Goal: Transaction & Acquisition: Book appointment/travel/reservation

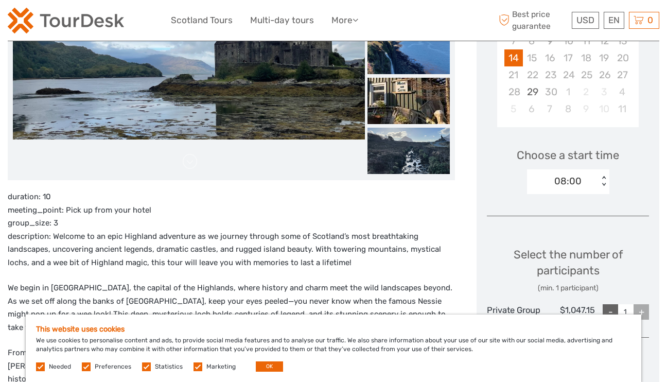
scroll to position [180, 0]
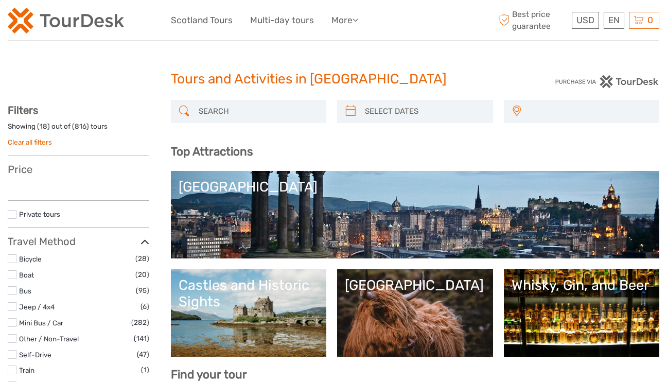
select select
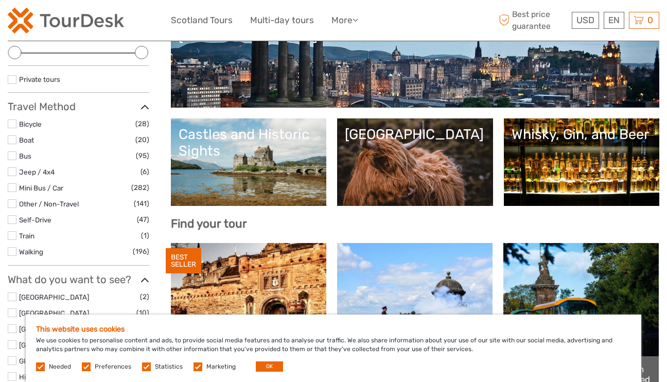
scroll to position [147, 0]
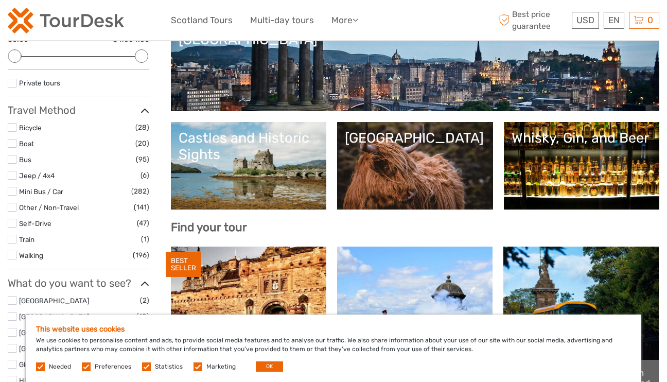
click at [423, 160] on link "[GEOGRAPHIC_DATA]" at bounding box center [415, 166] width 141 height 72
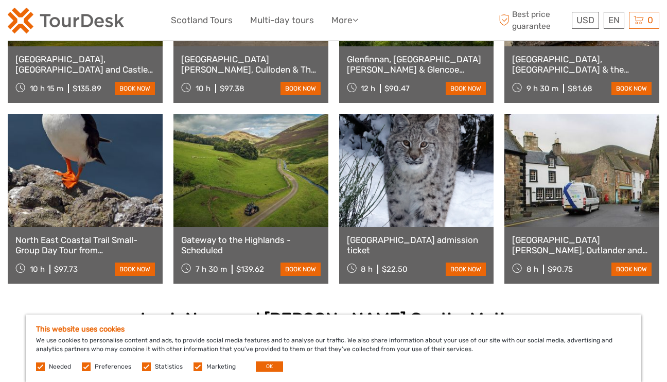
scroll to position [667, 0]
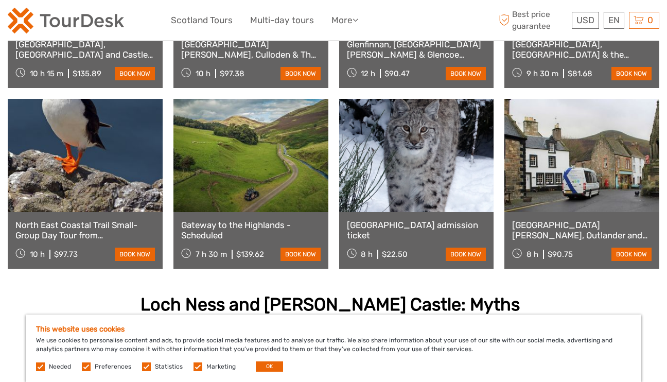
click at [576, 179] on link at bounding box center [581, 155] width 155 height 113
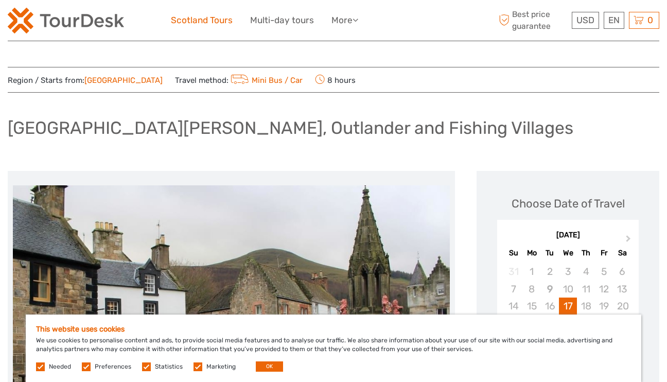
click at [218, 19] on link "Scotland Tours" at bounding box center [202, 20] width 62 height 15
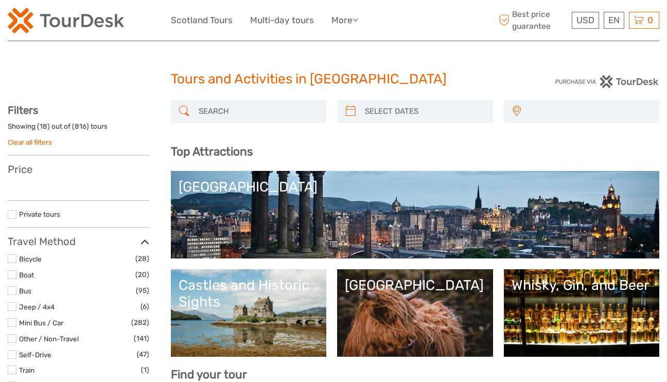
select select
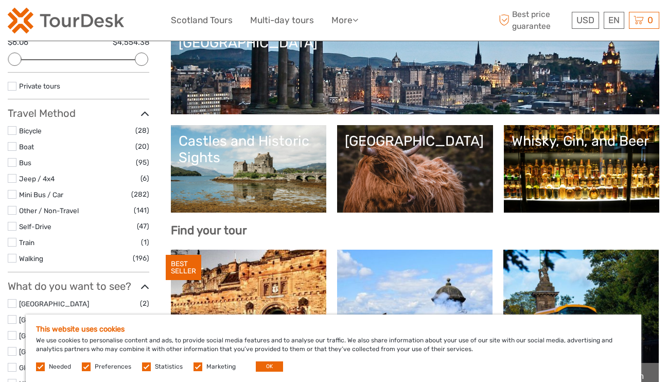
scroll to position [131, 0]
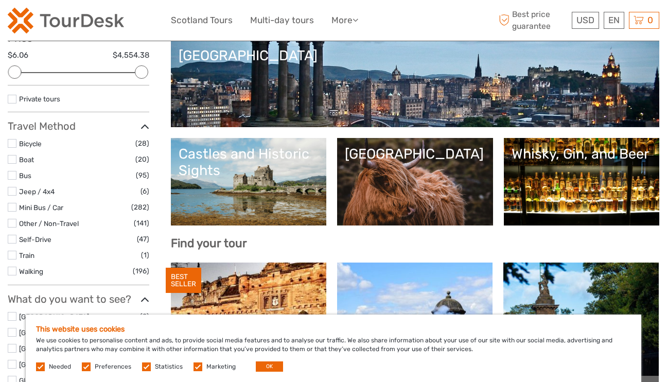
click at [420, 160] on div "[GEOGRAPHIC_DATA]" at bounding box center [415, 154] width 141 height 16
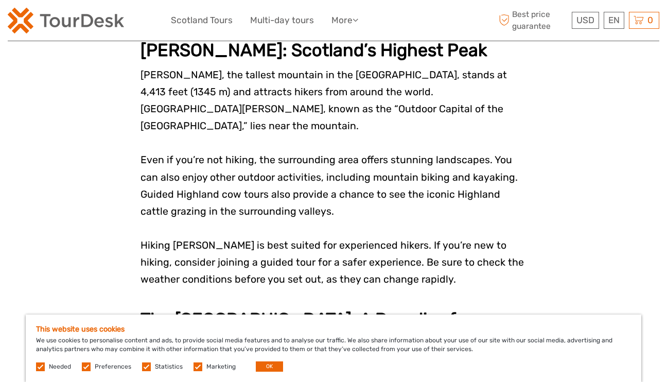
scroll to position [1607, 0]
